Goal: Task Accomplishment & Management: Complete application form

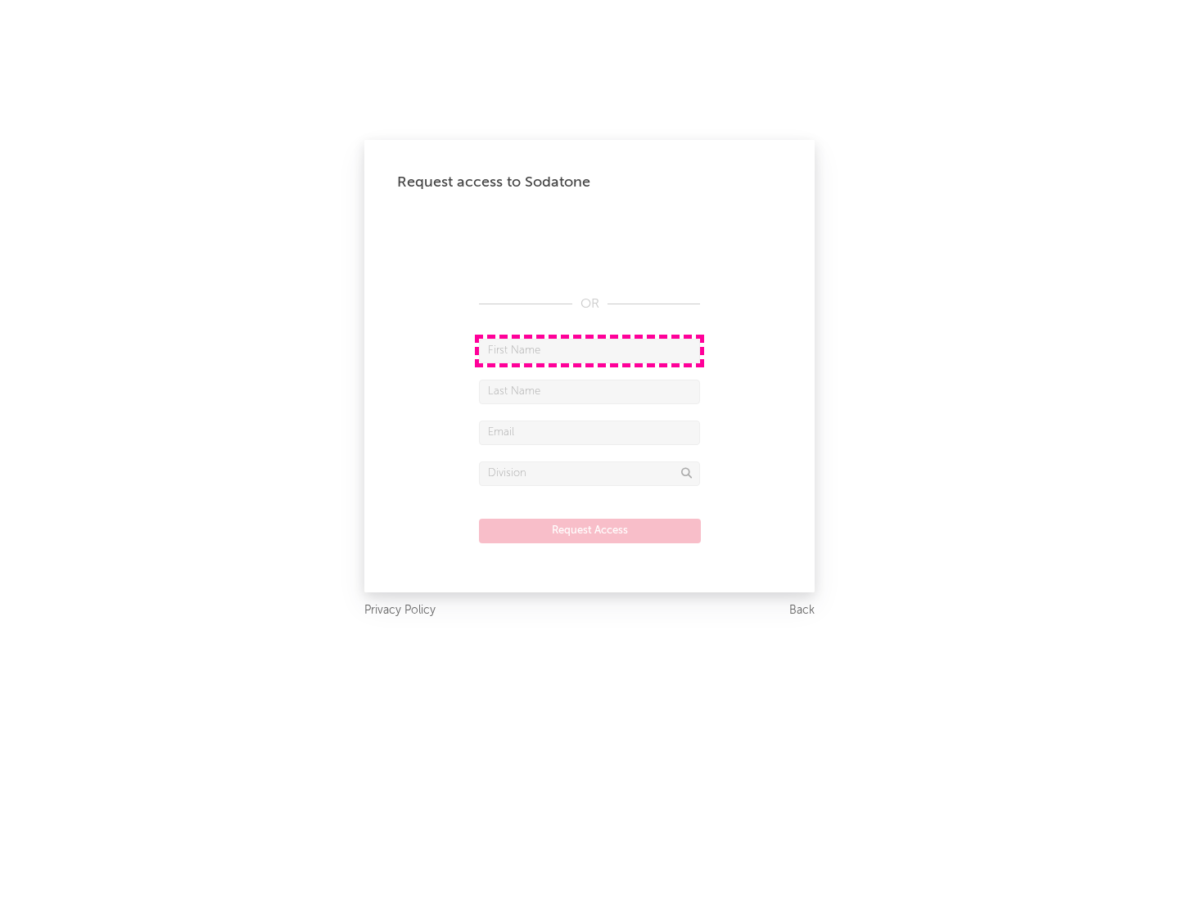
click at [589, 350] on input "text" at bounding box center [589, 351] width 221 height 25
type input "[PERSON_NAME]"
click at [589, 391] on input "text" at bounding box center [589, 392] width 221 height 25
type input "[PERSON_NAME]"
click at [589, 432] on input "text" at bounding box center [589, 433] width 221 height 25
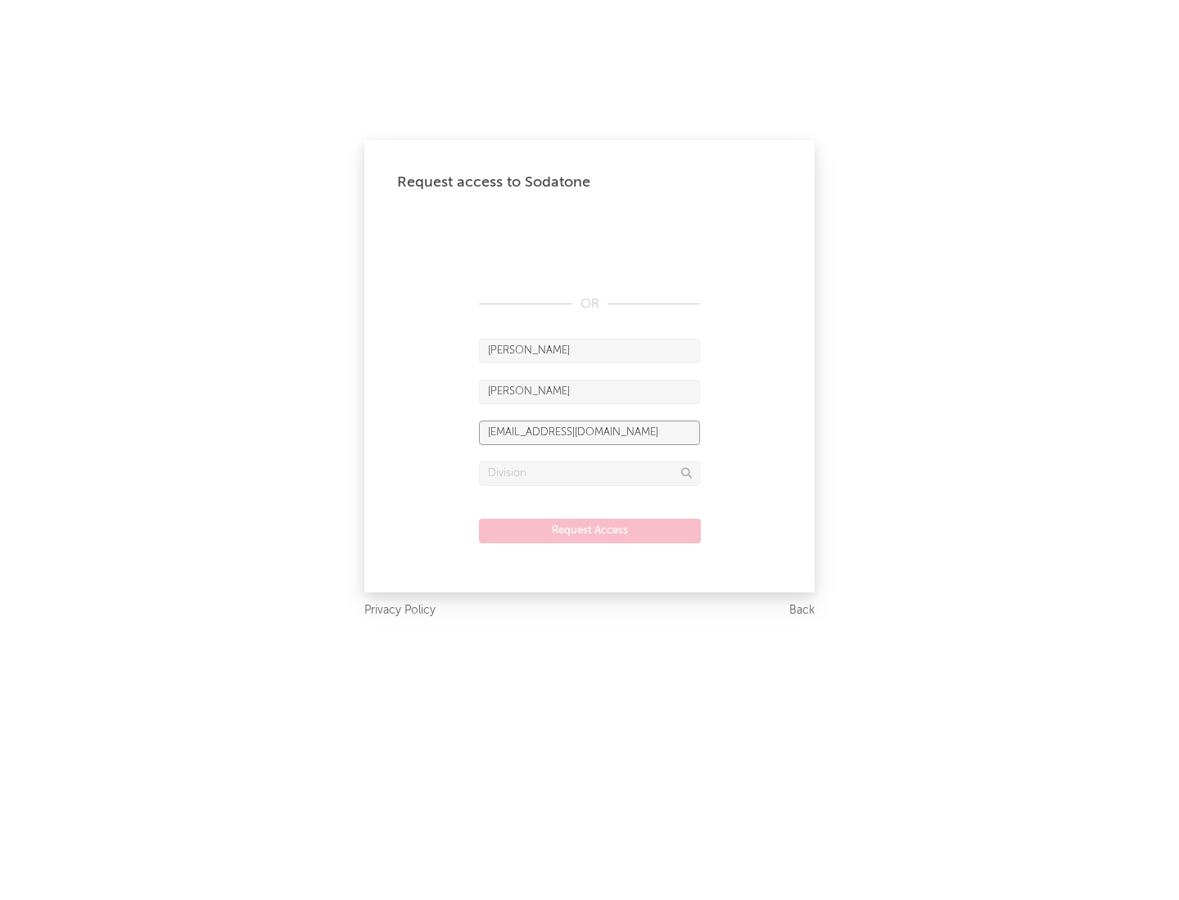
type input "[EMAIL_ADDRESS][DOMAIN_NAME]"
click at [589, 473] on input "text" at bounding box center [589, 474] width 221 height 25
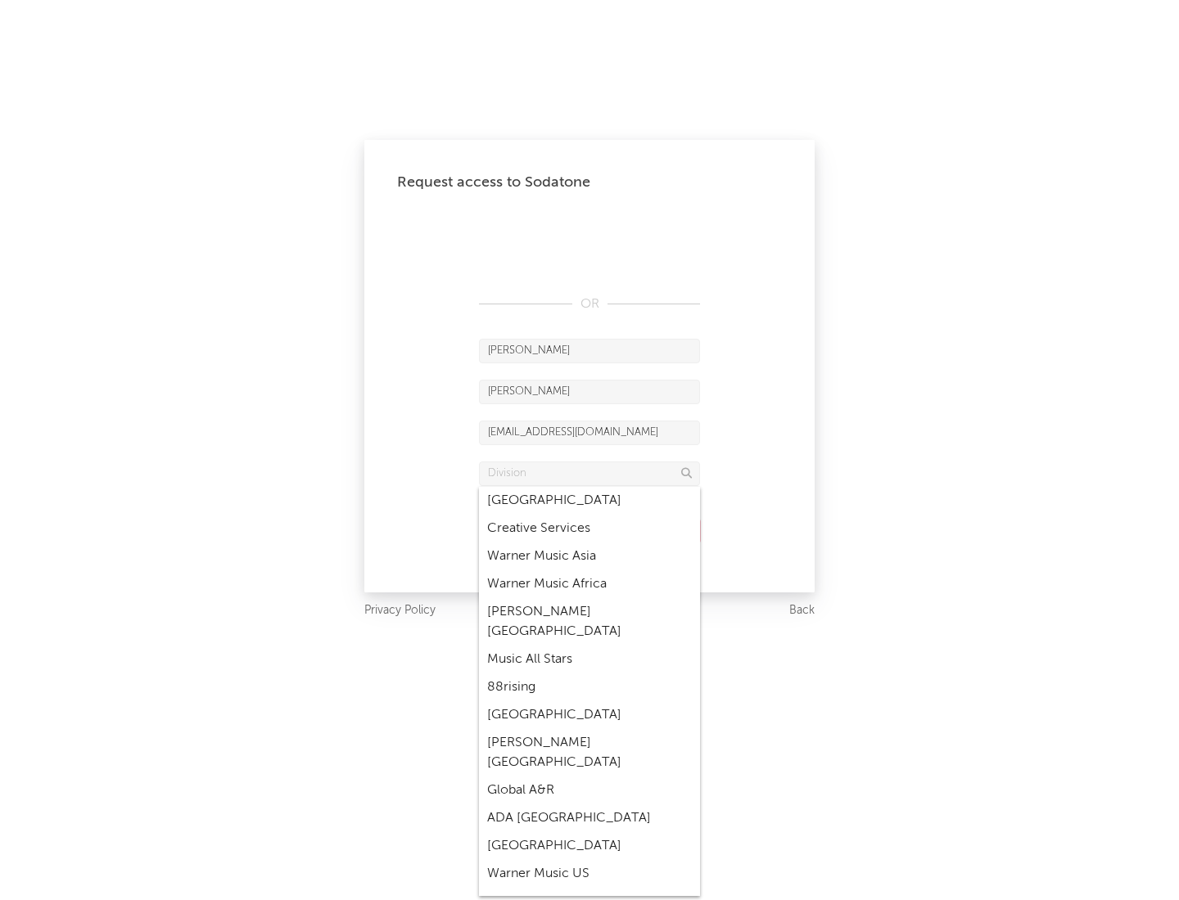
click at [589, 646] on div "Music All Stars" at bounding box center [589, 660] width 221 height 28
type input "Music All Stars"
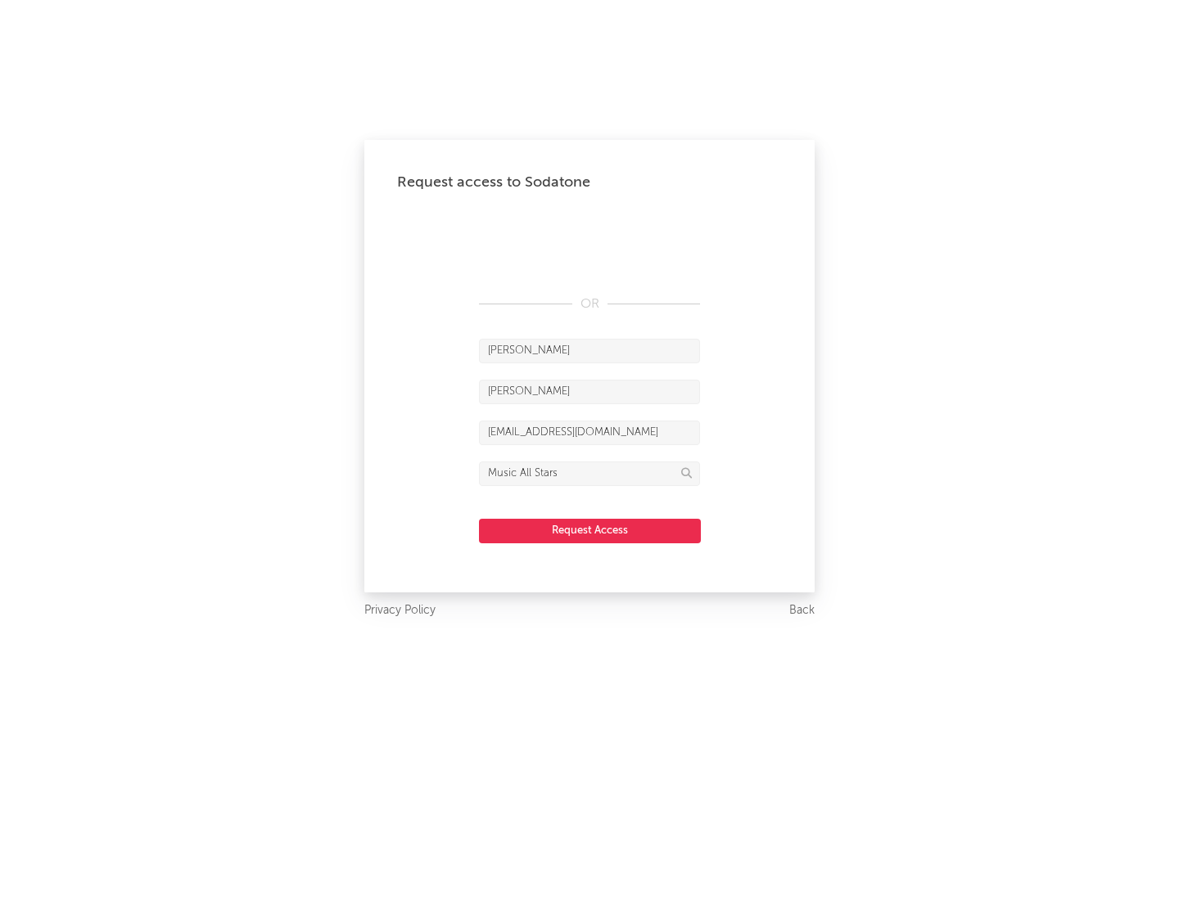
click at [589, 530] on button "Request Access" at bounding box center [590, 531] width 222 height 25
